Goal: Transaction & Acquisition: Purchase product/service

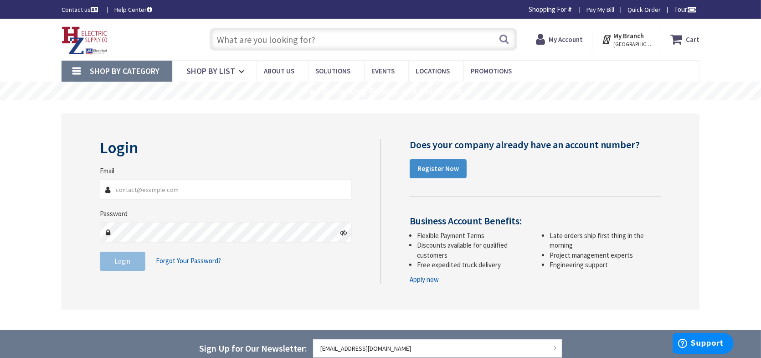
type input "TaiElectricLLC@gmail.com"
click at [120, 260] on span "Login" at bounding box center [123, 261] width 16 height 9
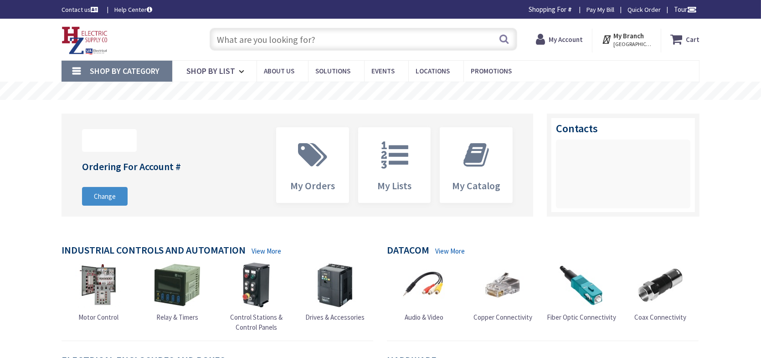
click at [303, 37] on input "text" at bounding box center [364, 39] width 308 height 23
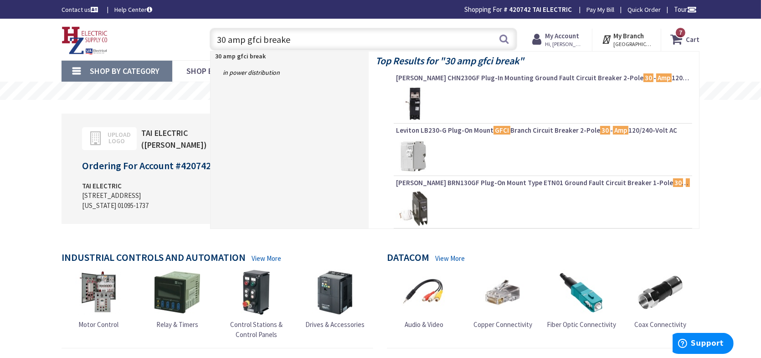
type input "30 amp gfci breaker"
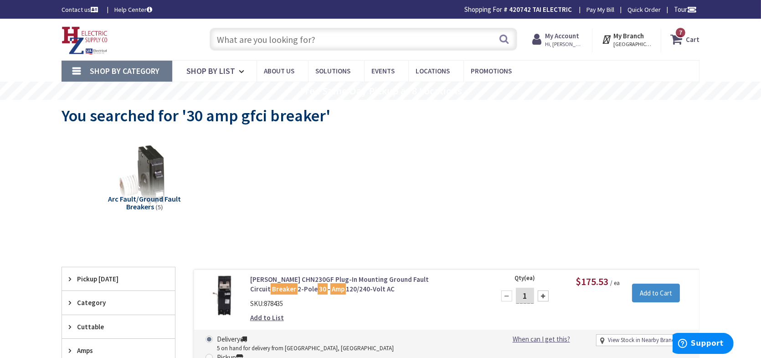
click at [270, 45] on input "text" at bounding box center [364, 39] width 308 height 23
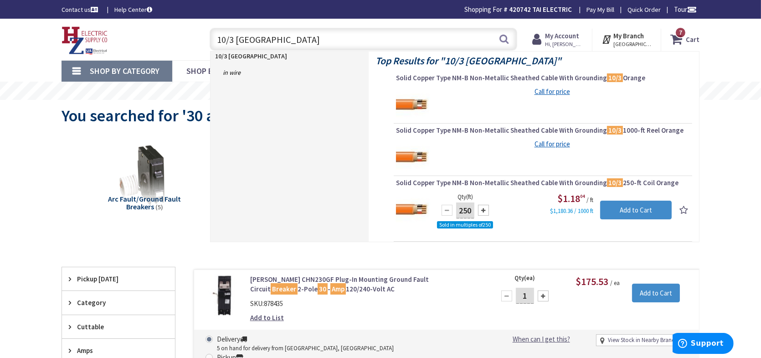
type input "10/3 romex"
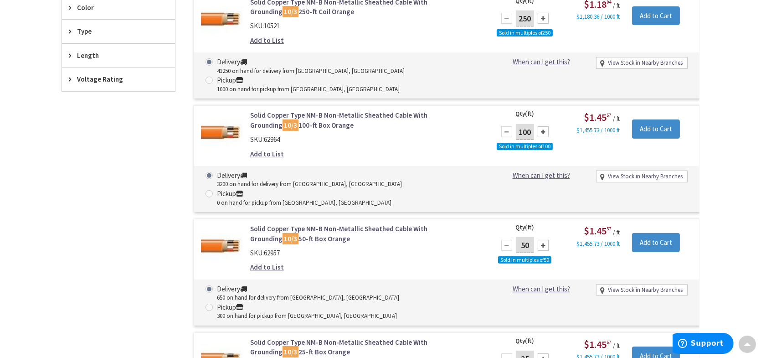
scroll to position [450, 0]
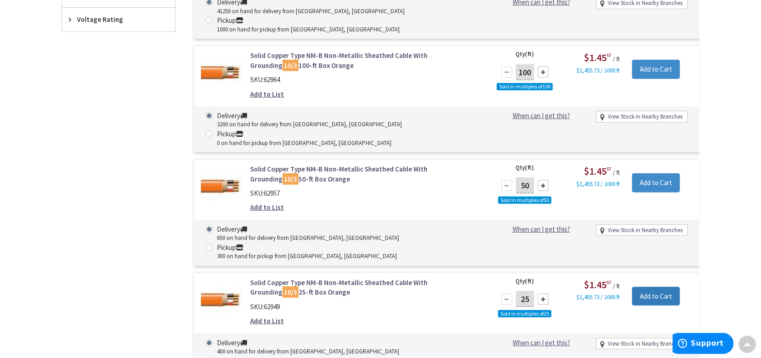
click at [657, 287] on input "Add to Cart" at bounding box center [656, 296] width 48 height 19
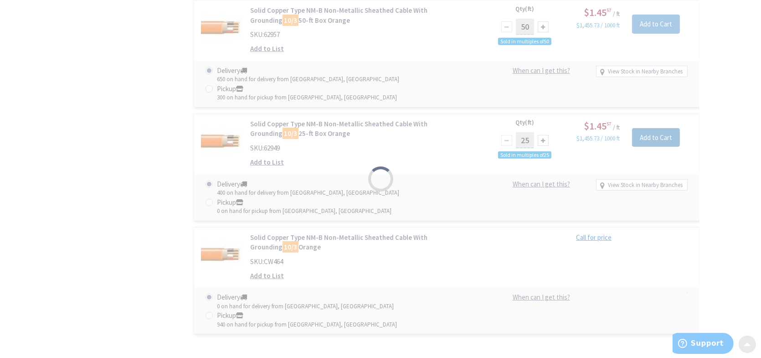
scroll to position [610, 0]
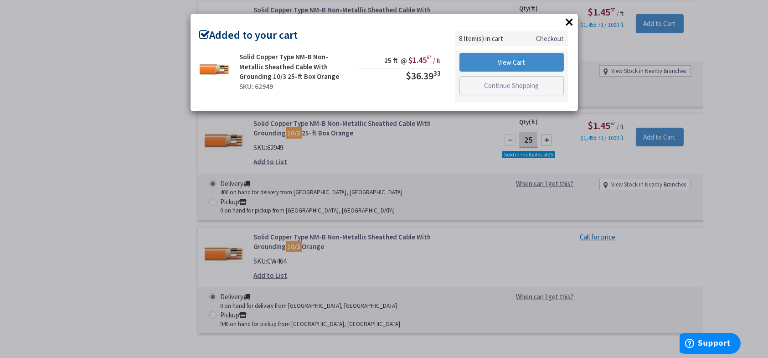
click at [485, 191] on div "× Added to your cart Solid Copper Type NM-B Non-Metallic Sheathed Cable With Gr…" at bounding box center [384, 179] width 768 height 358
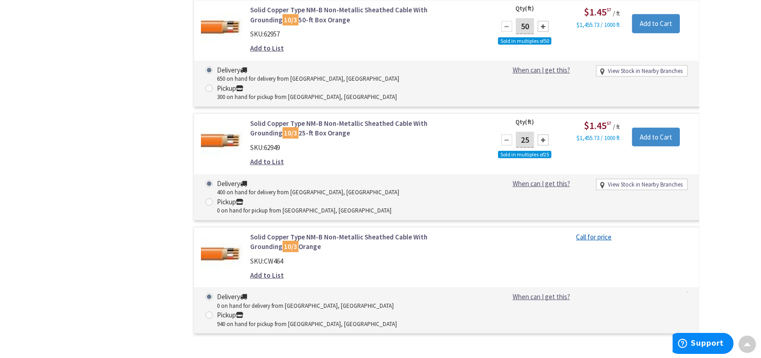
click at [485, 232] on div "Solid Copper Type NM-B Non-Metallic Sheathed Cable With Grounding 10/3 Orange S…" at bounding box center [366, 258] width 246 height 53
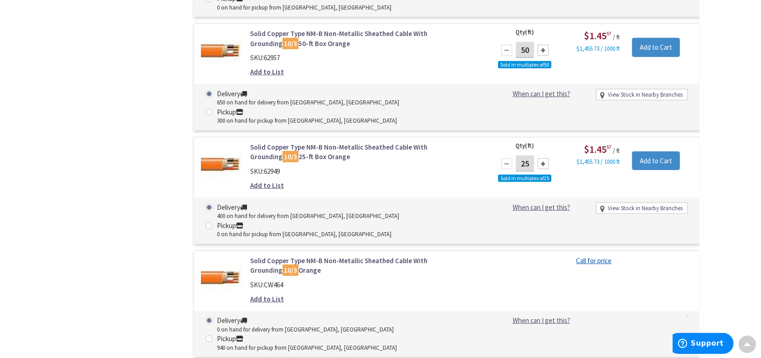
scroll to position [586, 0]
click at [314, 256] on link "Solid Copper Type NM-B Non-Metallic Sheathed Cable With Grounding 10/3 Orange" at bounding box center [366, 266] width 232 height 20
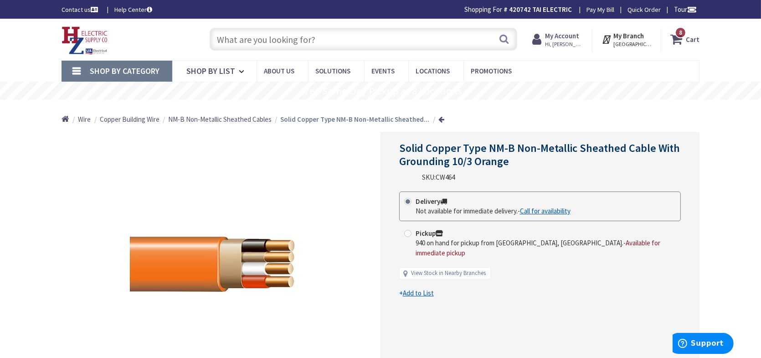
click at [682, 39] on icon at bounding box center [679, 39] width 16 height 16
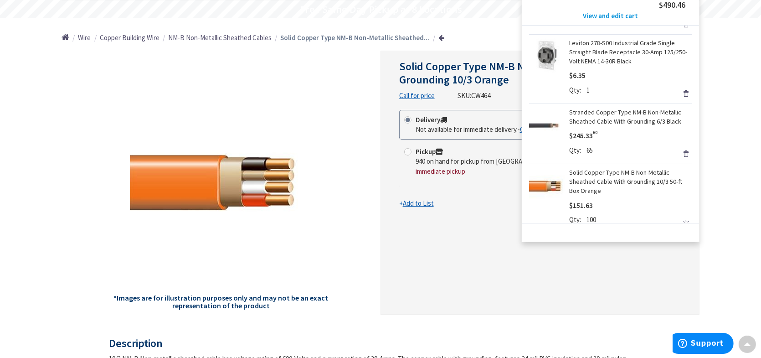
scroll to position [314, 0]
click at [592, 121] on link "Stranded Copper Type NM-B Non-Metallic Sheathed Cable With Grounding 6/3 Black" at bounding box center [630, 117] width 123 height 18
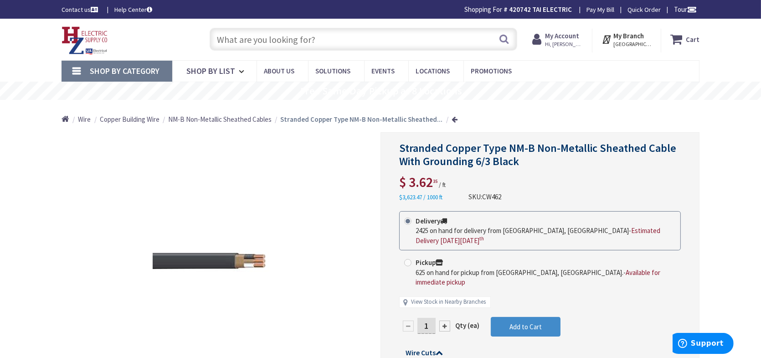
click at [435, 319] on input "1" at bounding box center [427, 326] width 18 height 16
type input "50"
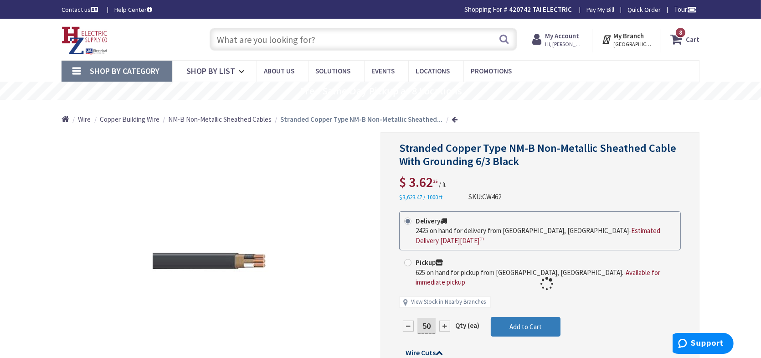
click at [513, 318] on form "This product is Discontinued Delivery 2425 on hand for delivery from [GEOGRAPHI…" at bounding box center [540, 318] width 282 height 215
click at [303, 43] on input "text" at bounding box center [364, 39] width 308 height 23
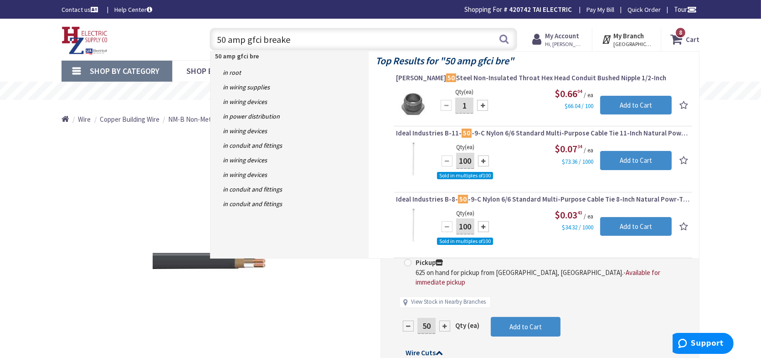
type input "50 amp gfci breaker"
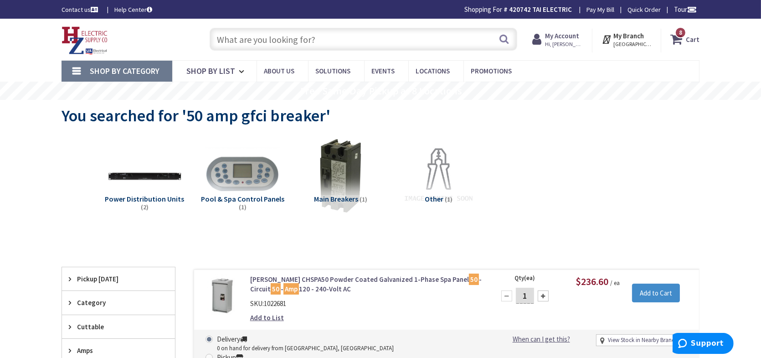
click at [695, 41] on strong "Cart" at bounding box center [693, 39] width 14 height 16
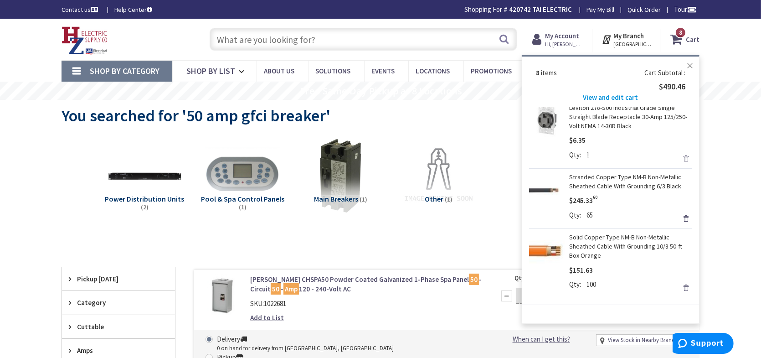
scroll to position [332, 0]
click at [602, 171] on li "Stranded Copper Type NM-B Non-Metallic Sheathed Cable With Grounding 6/3 Black …" at bounding box center [610, 198] width 163 height 60
click at [604, 189] on link "Stranded Copper Type NM-B Non-Metallic Sheathed Cable With Grounding 6/3 Black" at bounding box center [630, 181] width 123 height 18
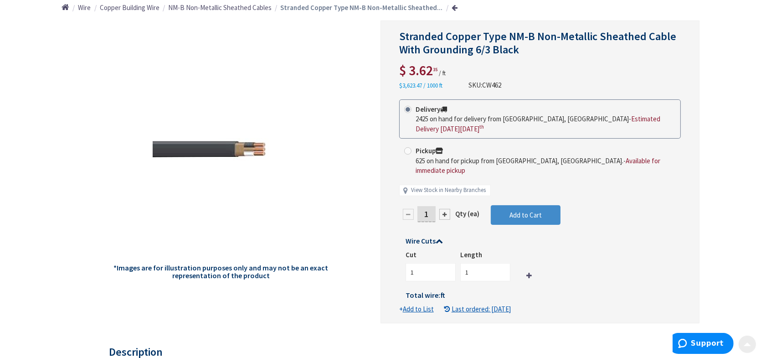
scroll to position [117, 0]
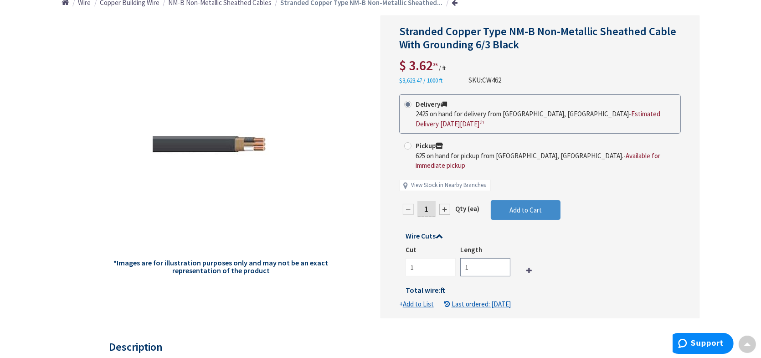
click at [481, 258] on input "1" at bounding box center [485, 267] width 50 height 18
type input "50"
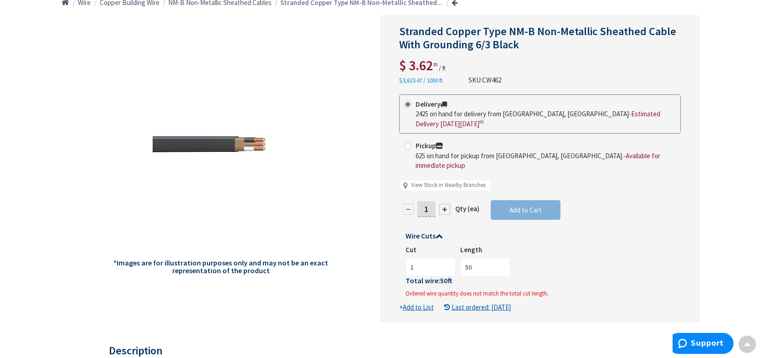
click at [434, 201] on input "1" at bounding box center [427, 209] width 18 height 16
type input "50"
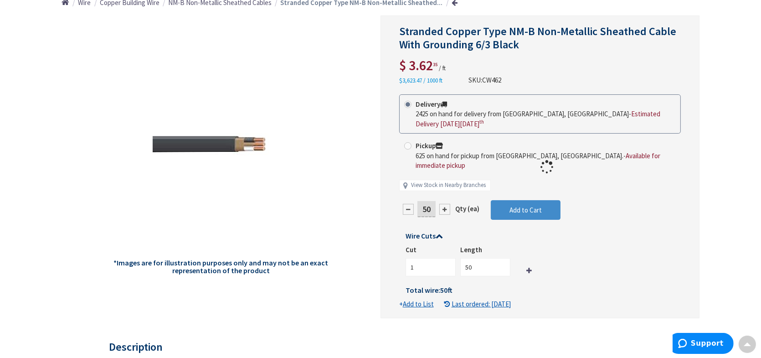
click at [528, 202] on form "This product is Discontinued Delivery 2425 on hand for delivery from Middletown…" at bounding box center [540, 201] width 282 height 215
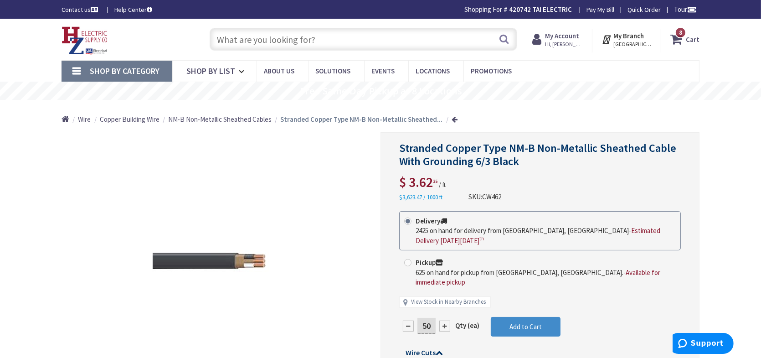
click at [686, 41] on icon at bounding box center [679, 39] width 16 height 16
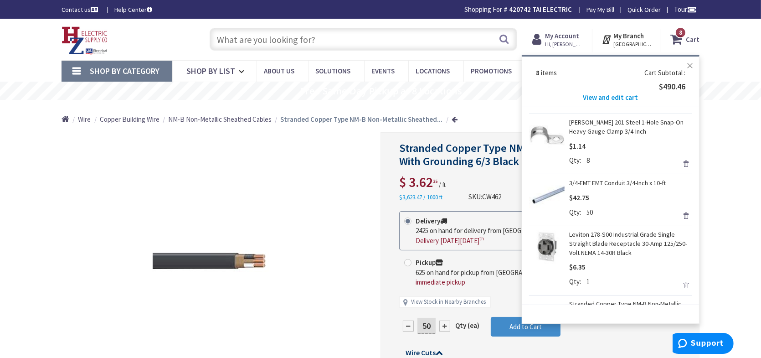
scroll to position [205, 0]
click at [626, 95] on span "View and edit cart" at bounding box center [611, 97] width 55 height 9
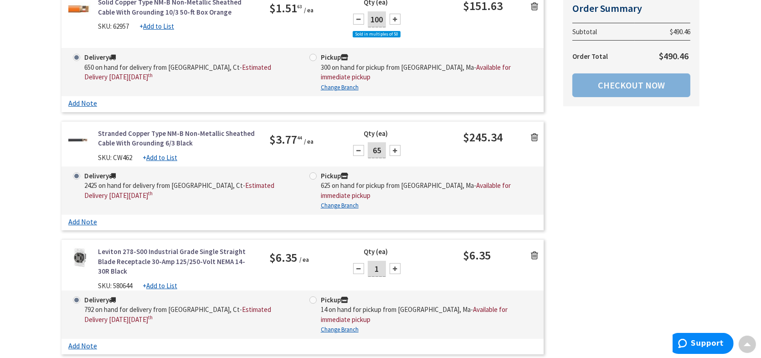
scroll to position [215, 0]
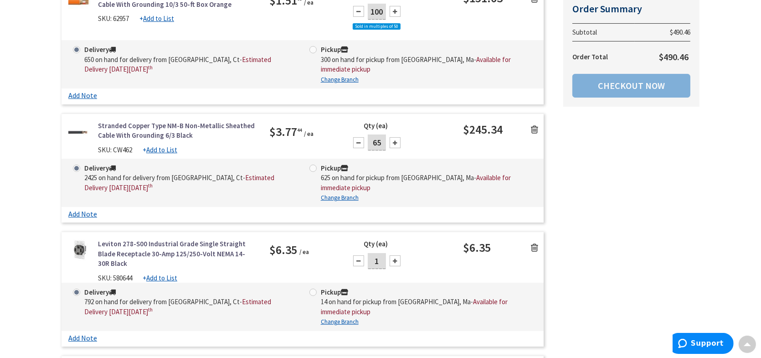
click at [382, 143] on input "65" at bounding box center [377, 142] width 18 height 16
type input "50"
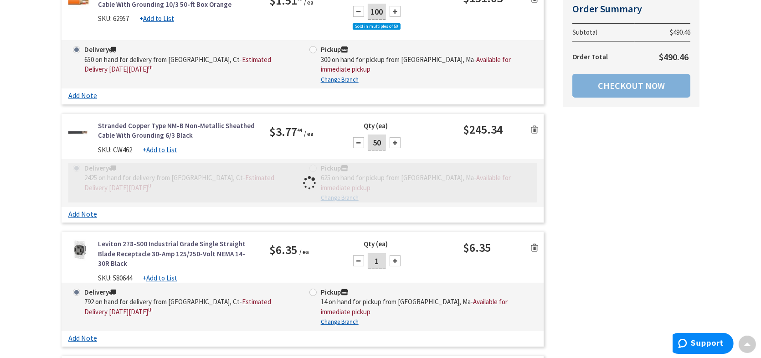
click at [422, 150] on div "Qty (ea) 50" at bounding box center [403, 140] width 120 height 38
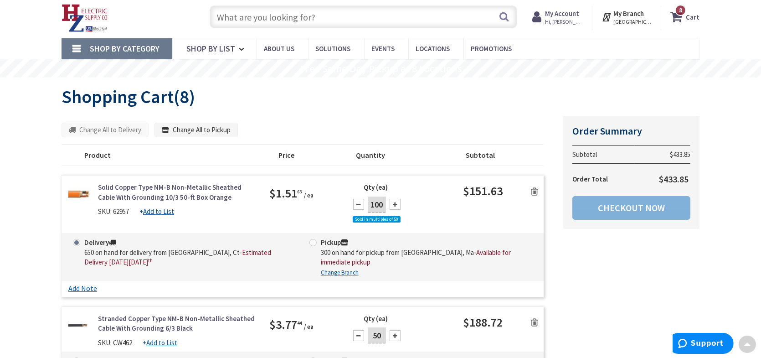
scroll to position [0, 0]
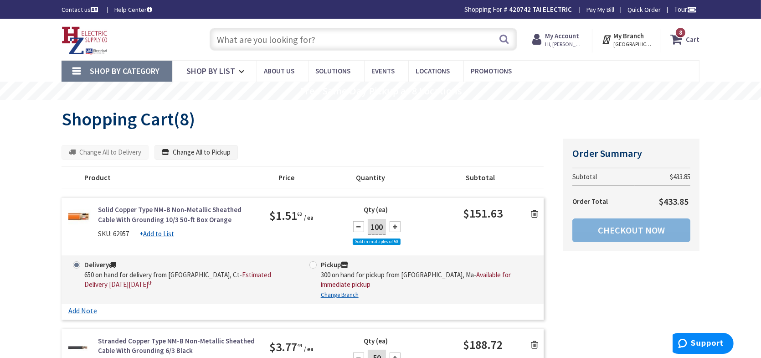
click at [274, 41] on input "text" at bounding box center [364, 39] width 308 height 23
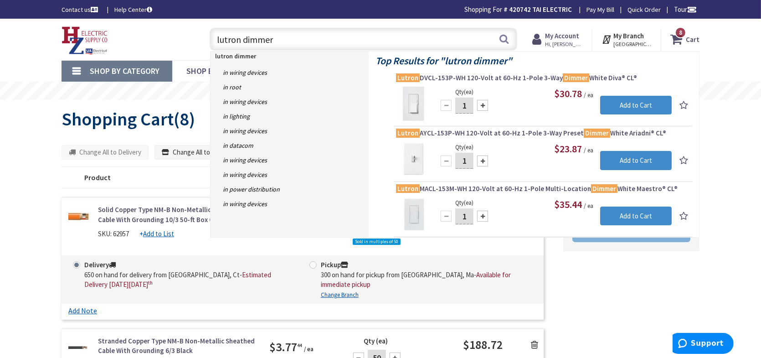
type input "lutron dimmer"
